Goal: Find specific page/section: Find specific page/section

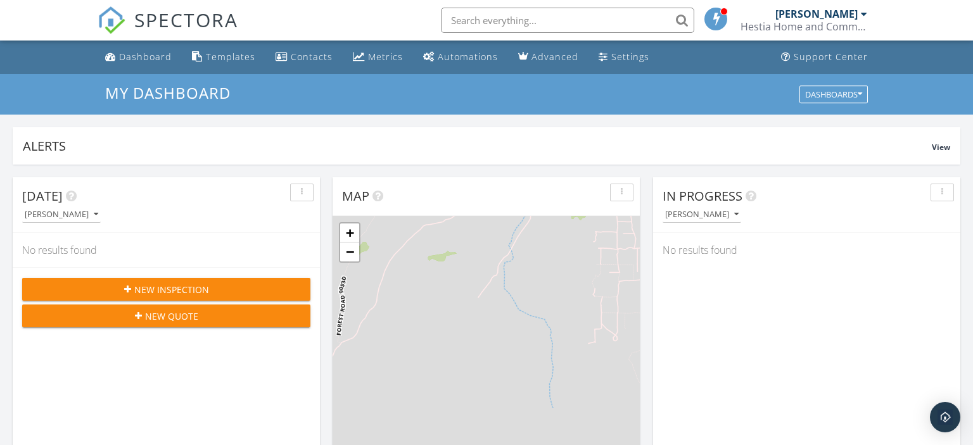
click at [526, 20] on input "text" at bounding box center [567, 20] width 253 height 25
click at [680, 22] on input "1909" at bounding box center [567, 20] width 253 height 25
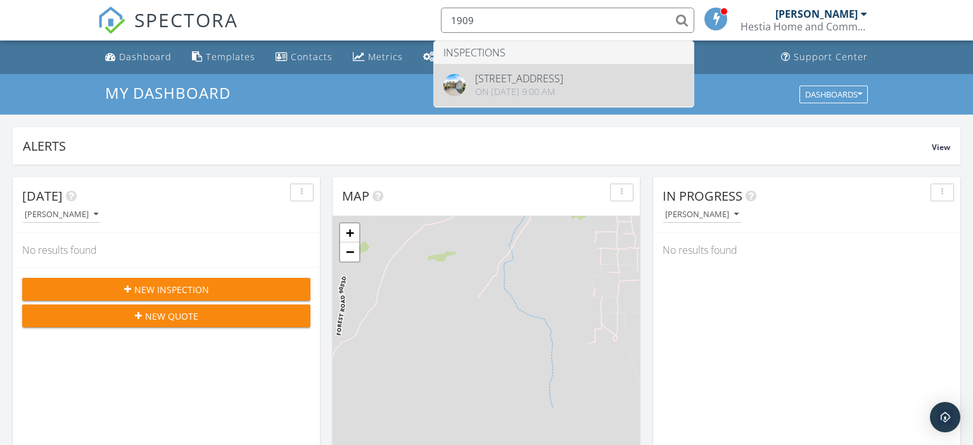
type input "1909"
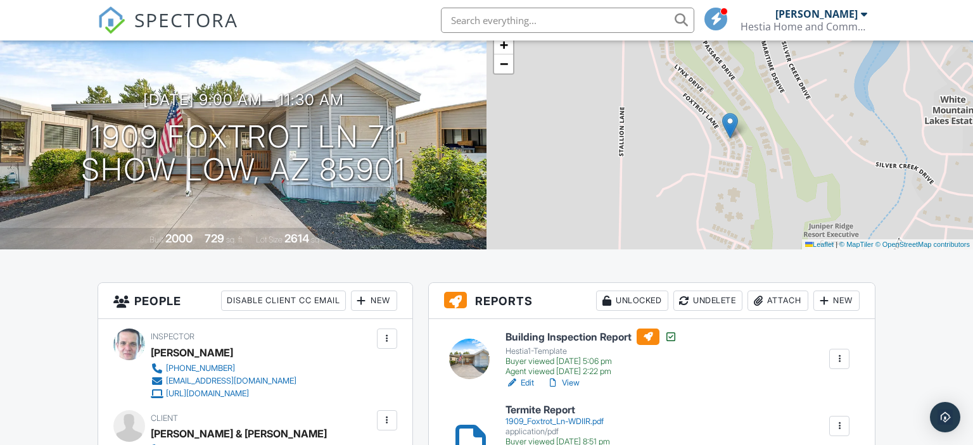
scroll to position [200, 0]
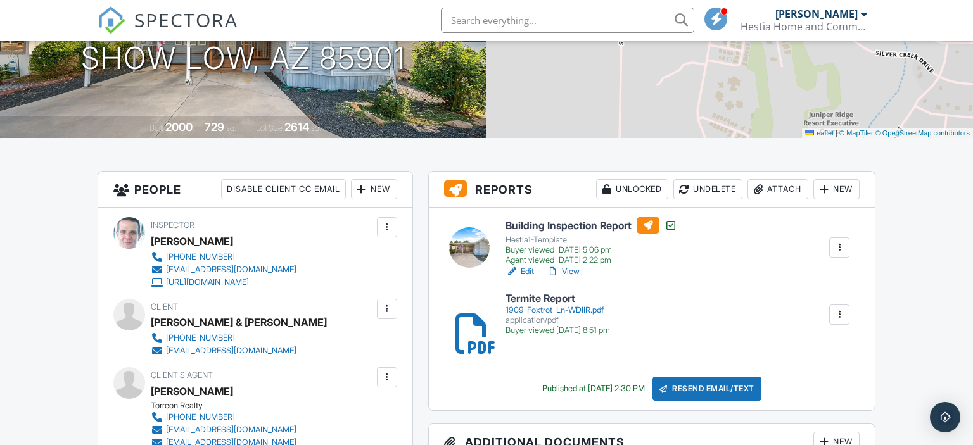
click at [576, 269] on link "View" at bounding box center [563, 271] width 33 height 13
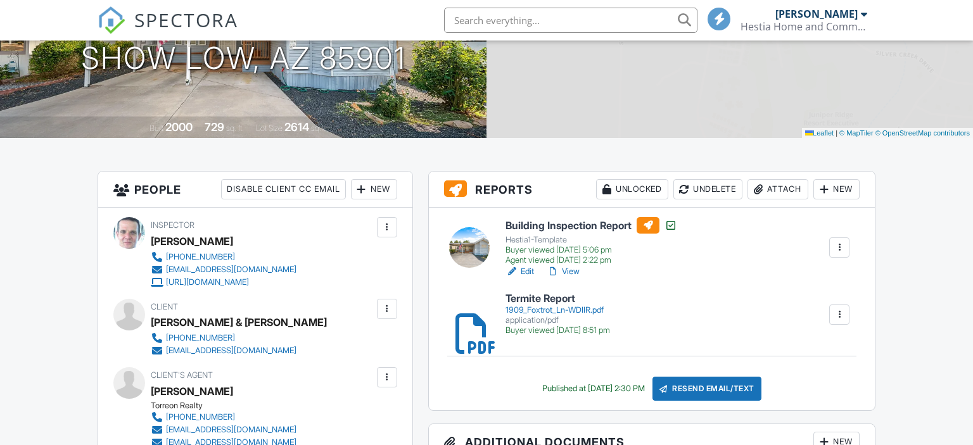
click at [488, 20] on input "text" at bounding box center [570, 20] width 253 height 25
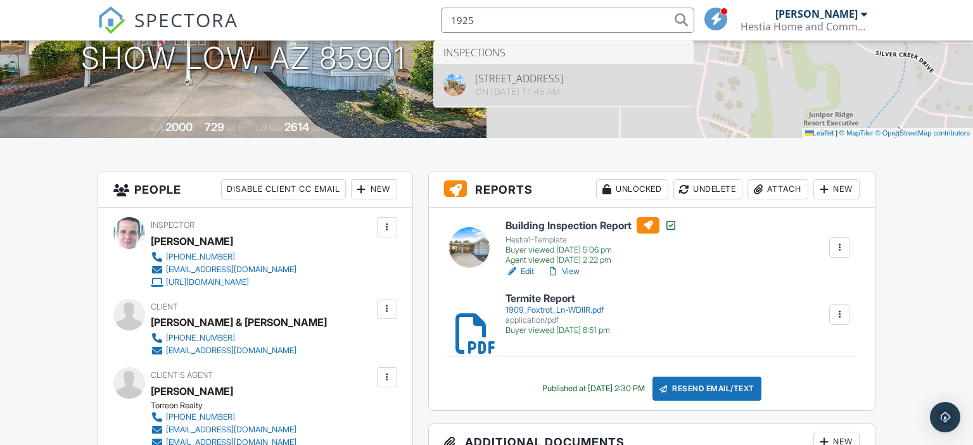
type input "1925"
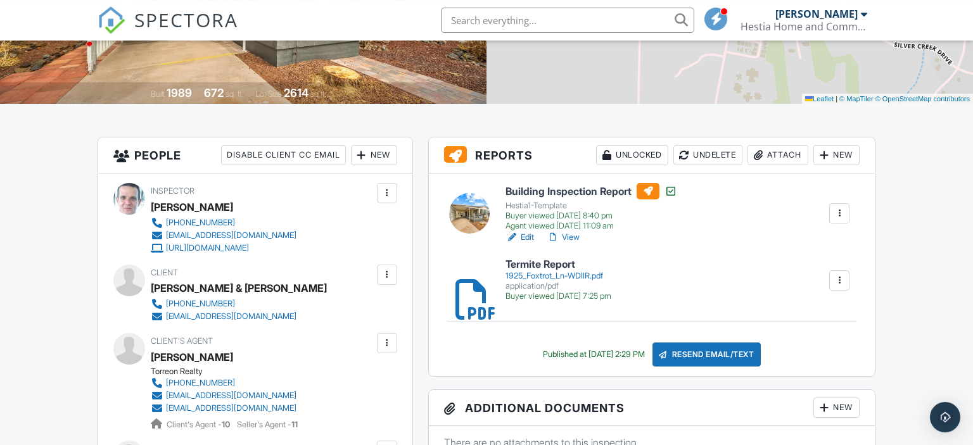
scroll to position [267, 0]
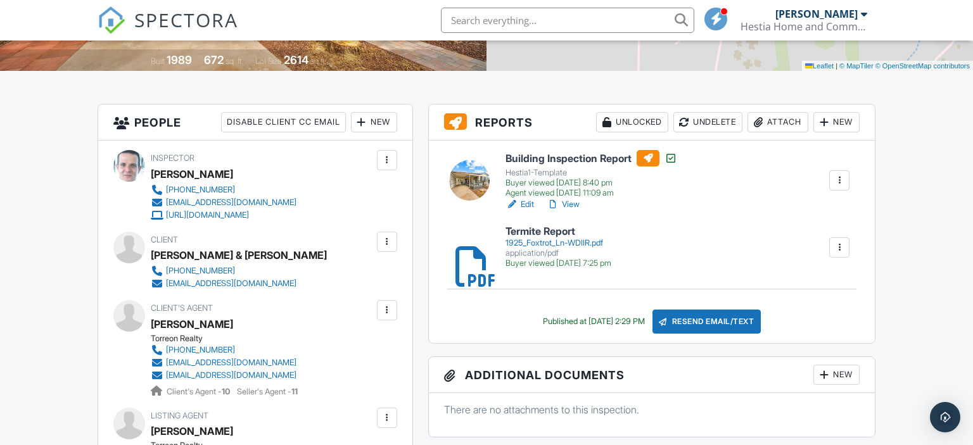
click at [574, 204] on link "View" at bounding box center [563, 204] width 33 height 13
click at [574, 202] on link "View" at bounding box center [563, 204] width 33 height 13
click at [576, 200] on link "View" at bounding box center [563, 204] width 33 height 13
